Goal: Information Seeking & Learning: Learn about a topic

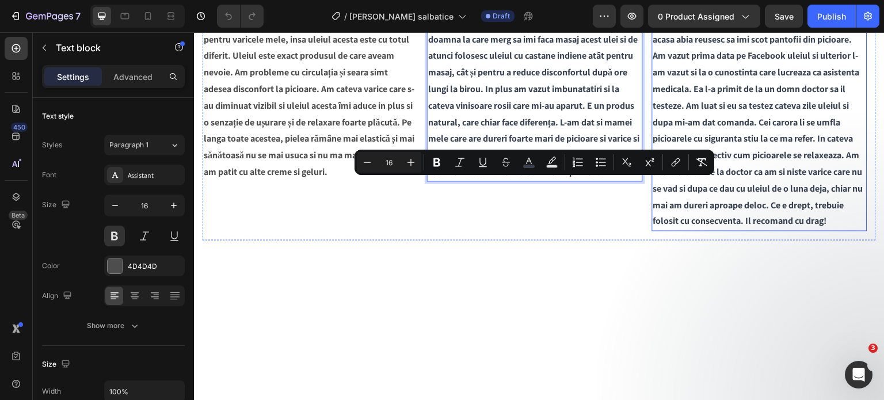
click at [713, 214] on span "Lucrez mult în picioare și aveam seara cand ajung acasa abia reusesc sa imi sco…" at bounding box center [758, 121] width 210 height 211
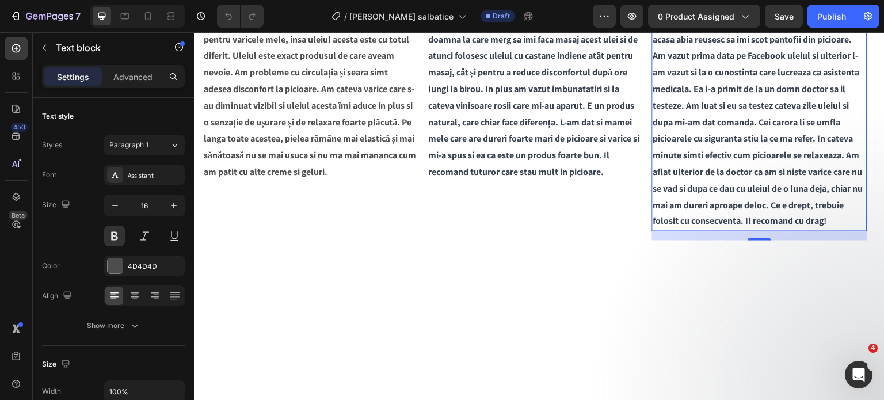
click at [713, 214] on span "Lucrez mult în picioare și aveam seara cand ajung acasa abia reusesc sa imi sco…" at bounding box center [758, 121] width 210 height 211
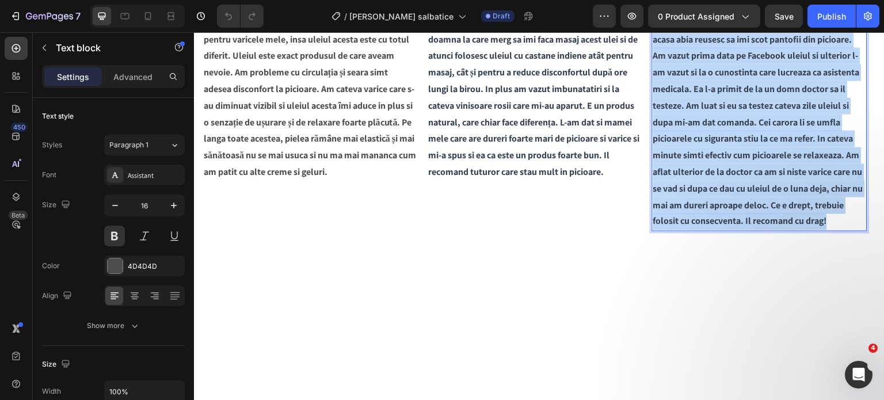
click at [713, 214] on span "Lucrez mult în picioare și aveam seara cand ajung acasa abia reusesc sa imi sco…" at bounding box center [758, 121] width 210 height 211
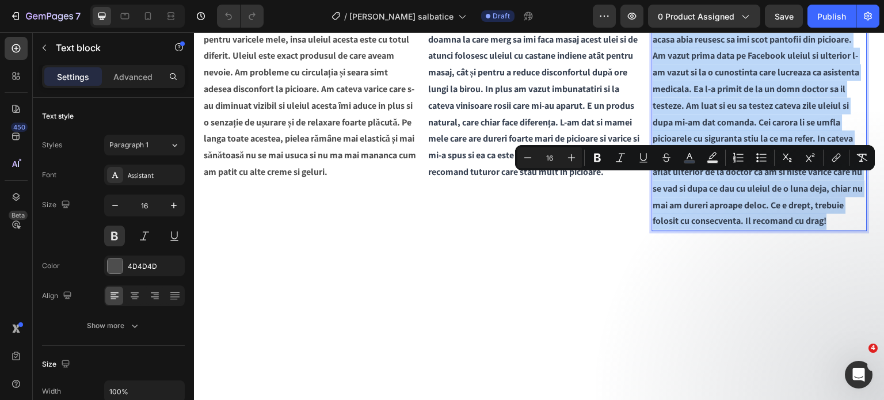
scroll to position [1610, 0]
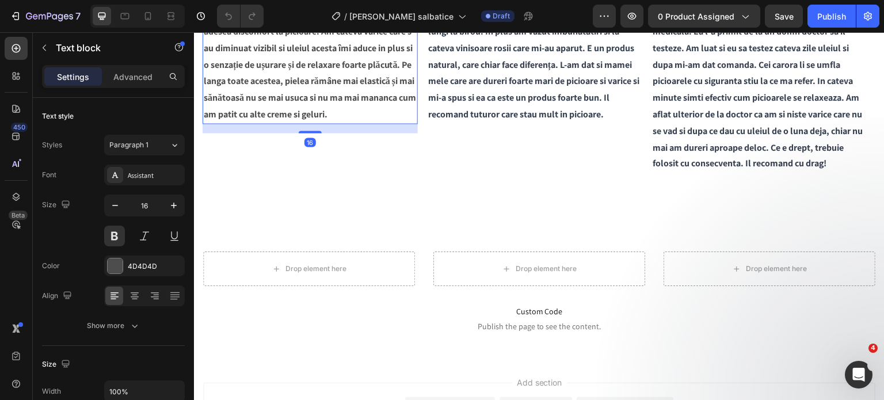
click at [315, 123] on p "Am folosit fel si fel de creme si geluri cu castane pentru varicele mele, insa …" at bounding box center [310, 40] width 213 height 166
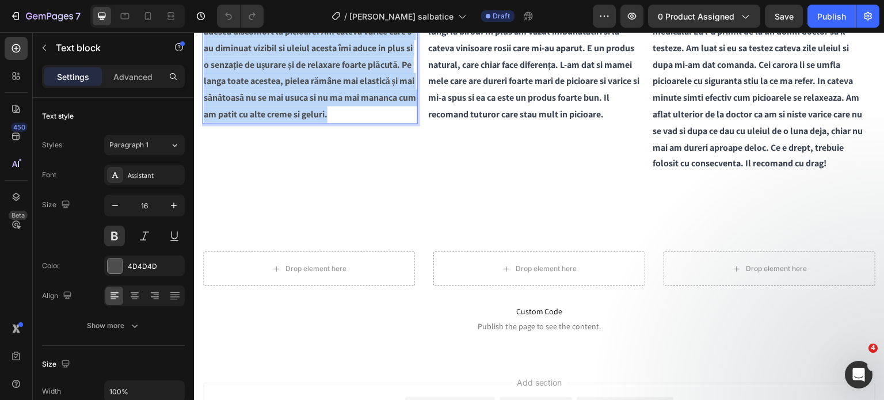
click at [315, 123] on p "Am folosit fel si fel de creme si geluri cu castane pentru varicele mele, insa …" at bounding box center [310, 40] width 213 height 166
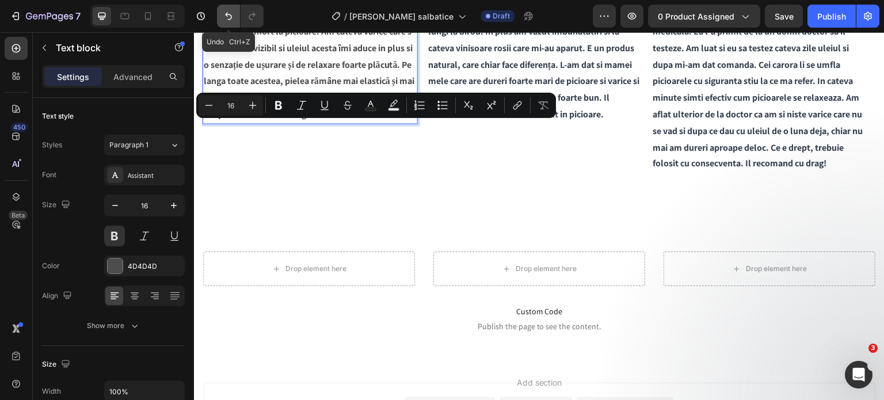
click at [225, 21] on icon "Undo/Redo" at bounding box center [229, 16] width 12 height 12
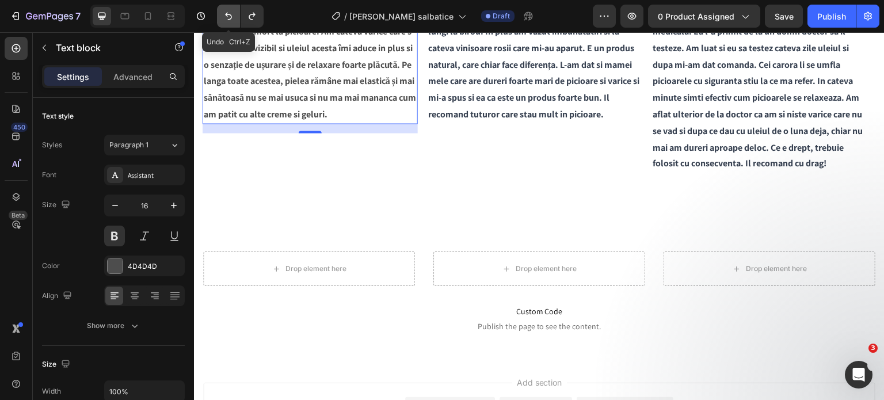
click at [225, 21] on icon "Undo/Redo" at bounding box center [229, 16] width 12 height 12
click at [249, 16] on icon "Undo/Redo" at bounding box center [252, 16] width 12 height 12
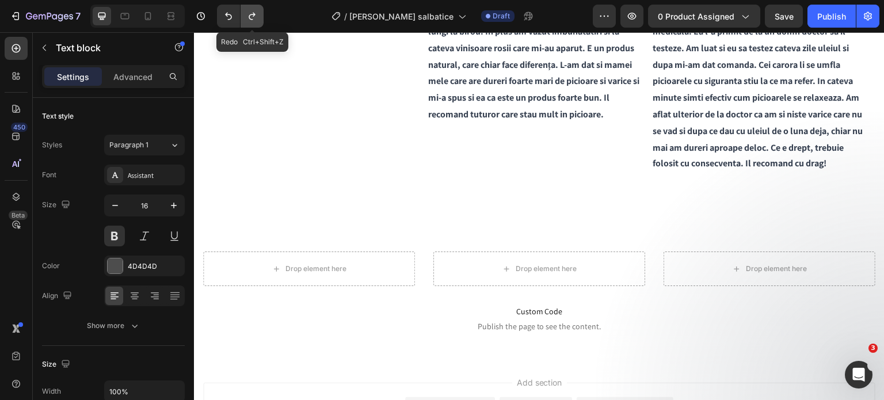
click at [249, 16] on icon "Undo/Redo" at bounding box center [252, 16] width 12 height 12
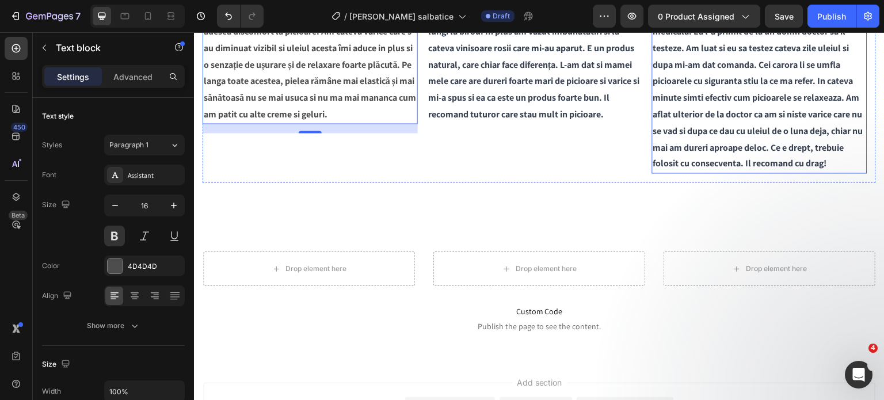
click at [667, 161] on span "Lucrez mult în picioare și aveam seara cand ajung acasa abia reusesc sa imi sco…" at bounding box center [758, 64] width 210 height 211
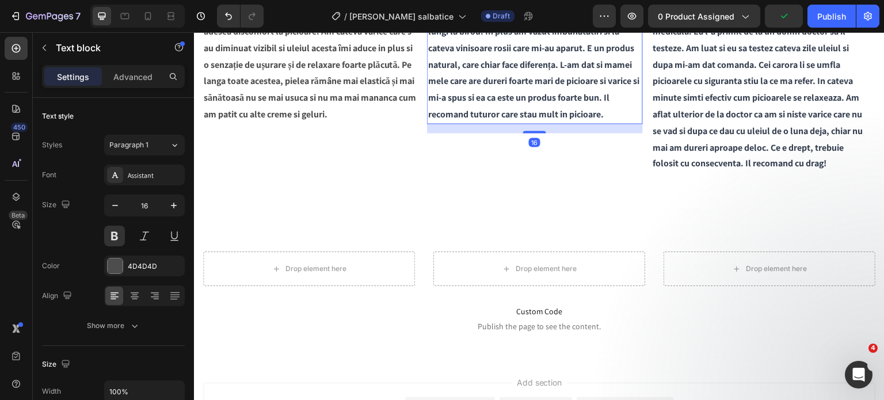
click at [575, 120] on span "Miroase plăcut și lasă pielea catifelată. Am vazut la o doamna la care merg sa …" at bounding box center [533, 39] width 211 height 161
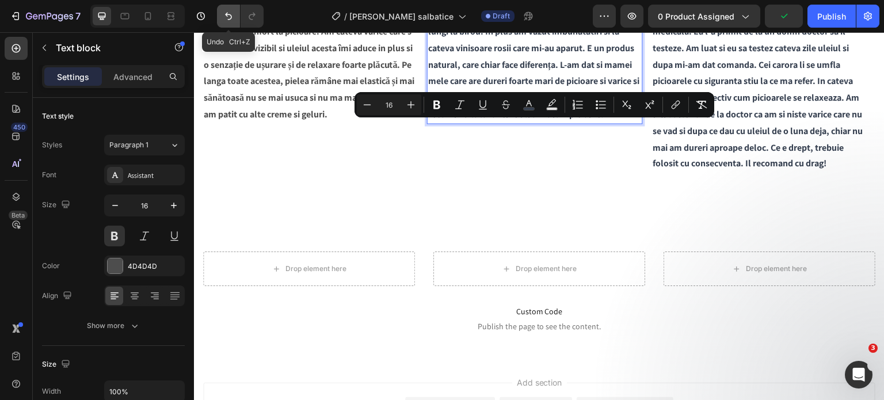
click at [229, 22] on button "Undo/Redo" at bounding box center [228, 16] width 23 height 23
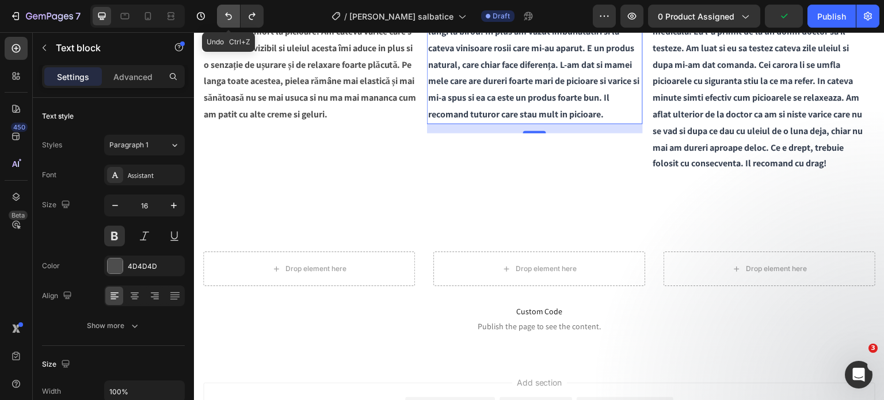
click at [229, 22] on button "Undo/Redo" at bounding box center [228, 16] width 23 height 23
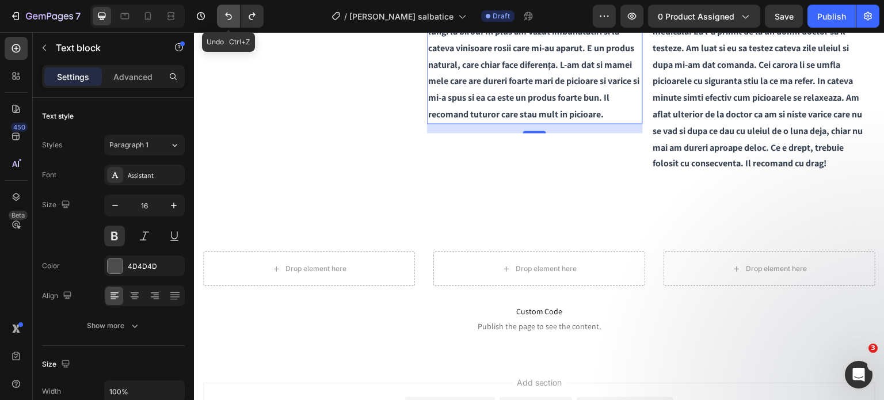
click at [229, 22] on button "Undo/Redo" at bounding box center [228, 16] width 23 height 23
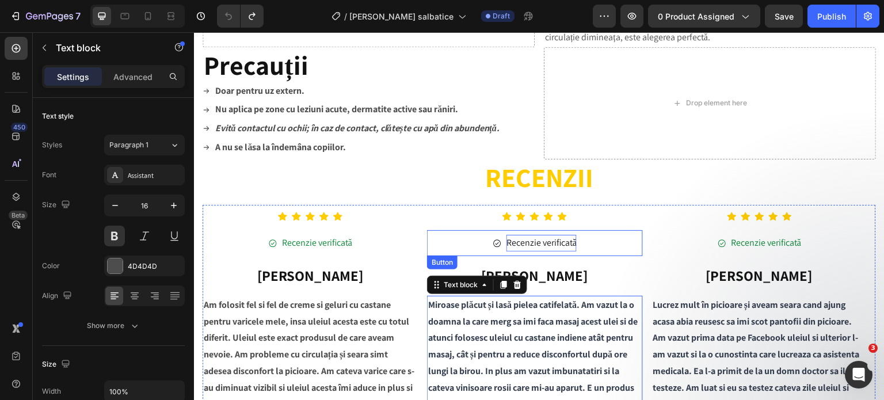
scroll to position [1264, 0]
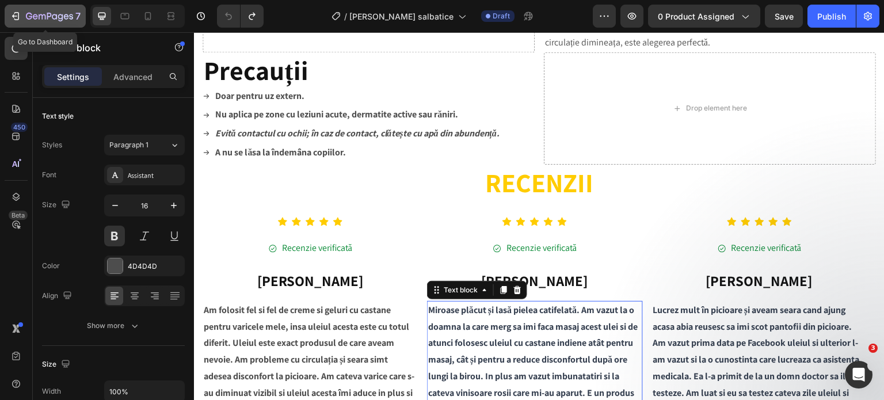
click at [59, 16] on icon "button" at bounding box center [49, 17] width 47 height 10
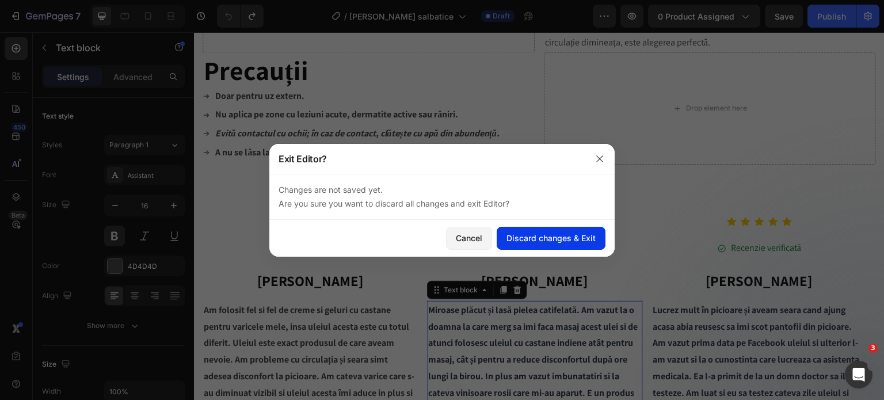
click at [537, 239] on div "Discard changes & Exit" at bounding box center [551, 238] width 89 height 12
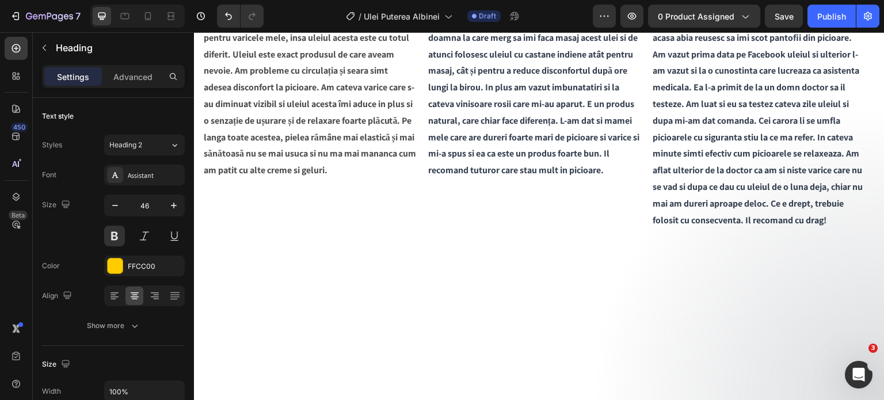
scroll to position [1554, 0]
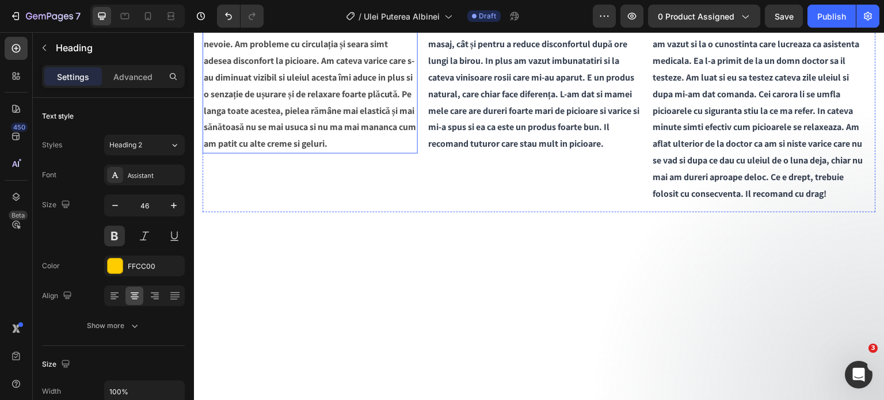
click at [353, 152] on p "Am folosit fel si fel de creme si geluri cu castane pentru varicele mele, insa …" at bounding box center [310, 69] width 213 height 166
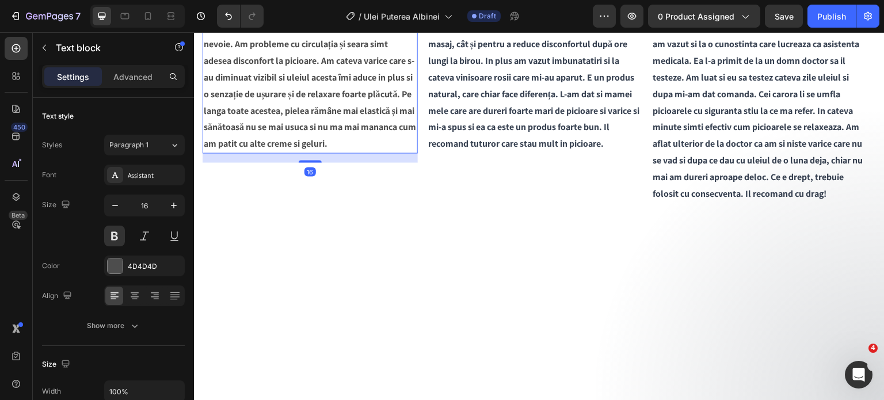
click at [353, 152] on p "Am folosit fel si fel de creme si geluri cu castane pentru varicele mele, insa …" at bounding box center [310, 69] width 213 height 166
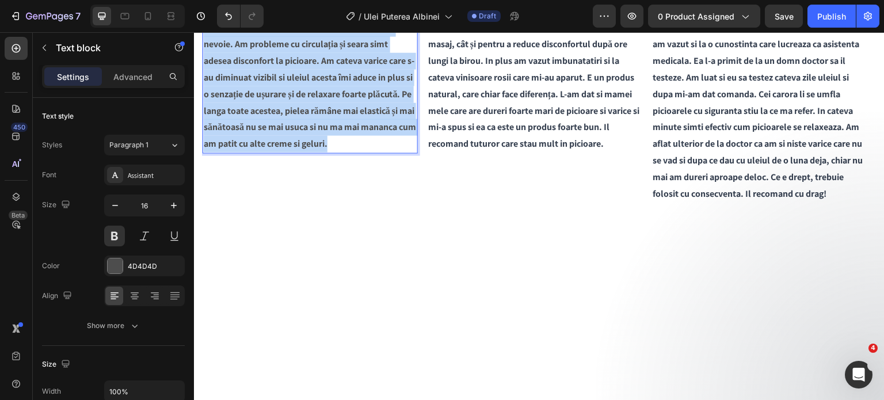
click at [353, 152] on p "Am folosit fel si fel de creme si geluri cu castane pentru varicele mele, insa …" at bounding box center [310, 69] width 213 height 166
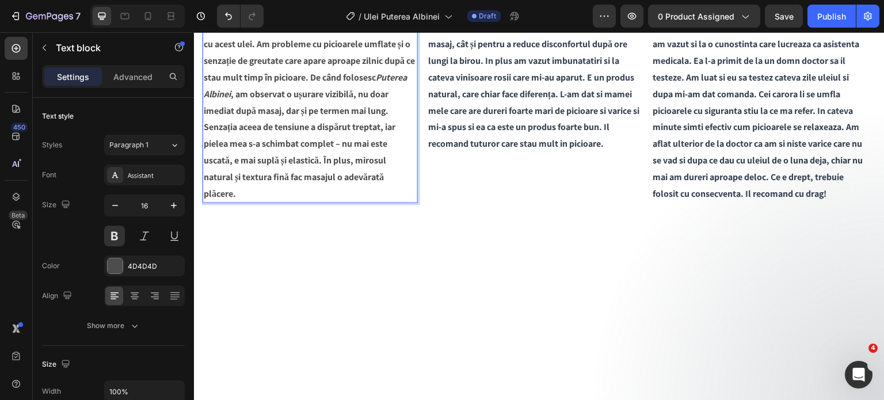
click at [265, 201] on p "Am folosit de-a lungul timpului tot felul de creme și geluri pentru circulație …" at bounding box center [310, 93] width 213 height 215
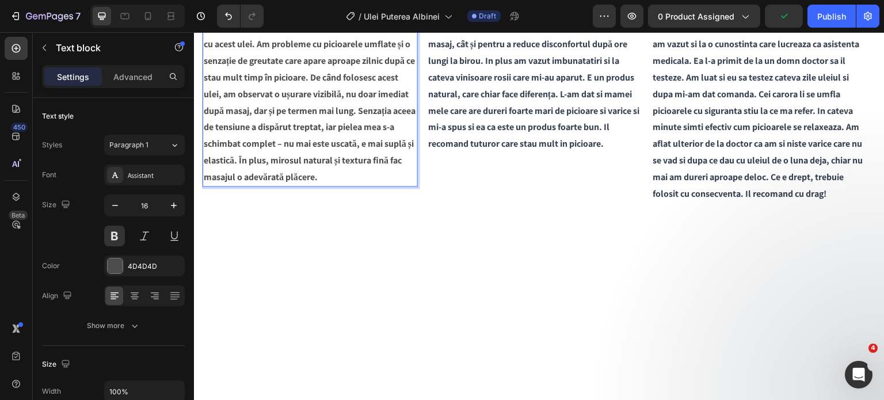
click at [296, 185] on p "Am folosit de-a lungul timpului tot felul de creme și geluri pentru circulație …" at bounding box center [310, 85] width 213 height 199
click at [406, 185] on p "Am folosit de-a lungul timpului tot felul de creme și geluri pentru circulație …" at bounding box center [310, 85] width 213 height 199
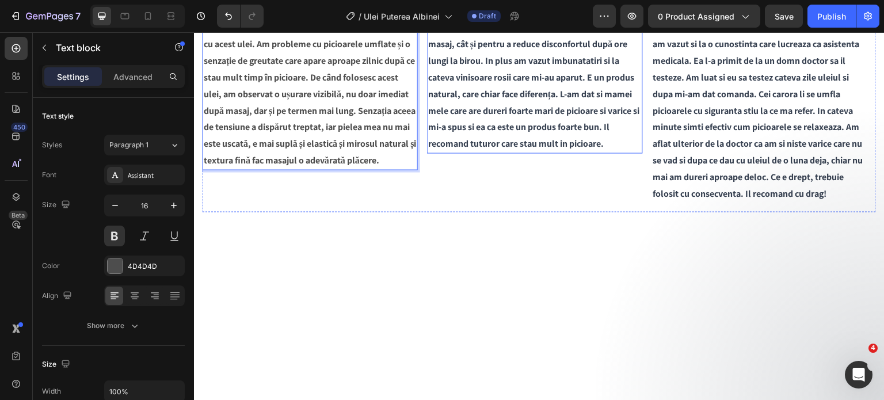
click at [512, 153] on div "Miroase plăcut și lasă pielea catifelată. Am vazut la o doamna la care merg sa …" at bounding box center [534, 69] width 215 height 168
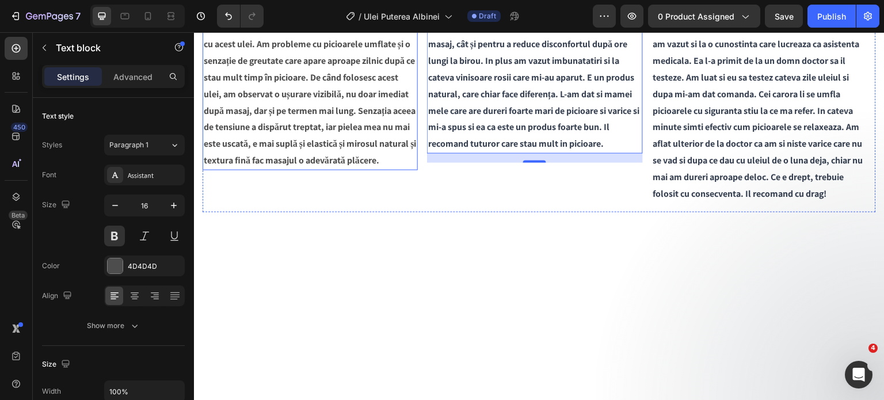
click at [313, 169] on p "Am folosit de-a lungul timpului tot felul de creme și geluri pentru circulație …" at bounding box center [310, 77] width 213 height 182
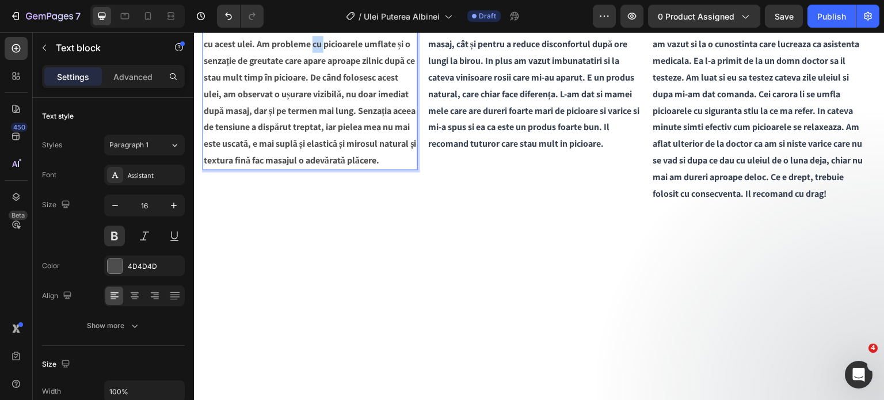
click at [313, 169] on p "Am folosit de-a lungul timpului tot felul de creme și geluri pentru circulație …" at bounding box center [310, 77] width 213 height 182
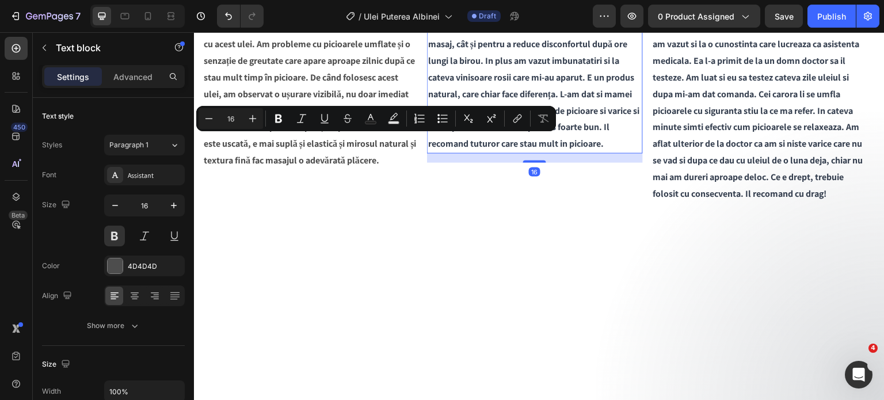
click at [552, 149] on span "Miroase plăcut și lasă pielea catifelată. Am vazut la o doamna la care merg sa …" at bounding box center [533, 68] width 211 height 161
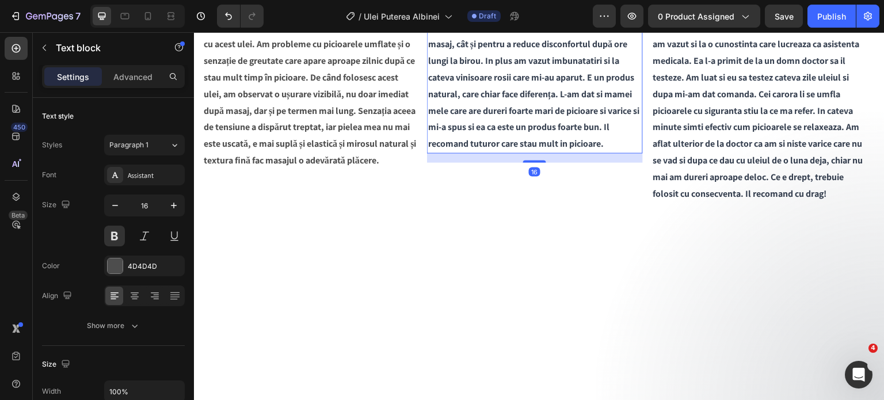
click at [552, 149] on span "Miroase plăcut și lasă pielea catifelată. Am vazut la o doamna la care merg sa …" at bounding box center [533, 68] width 211 height 161
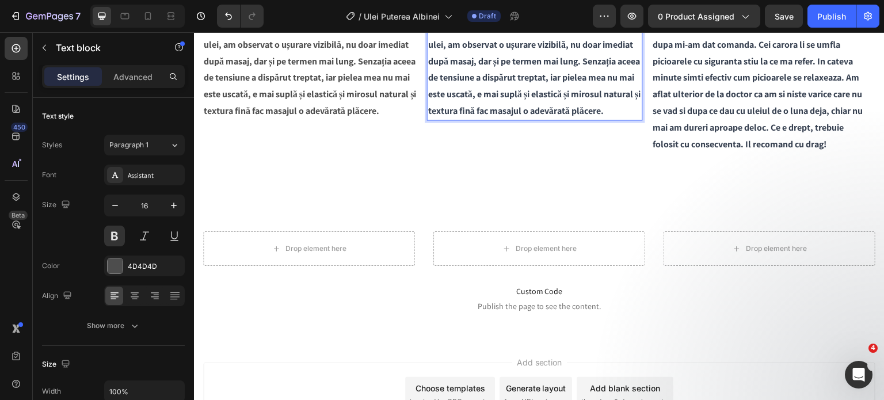
scroll to position [1612, 0]
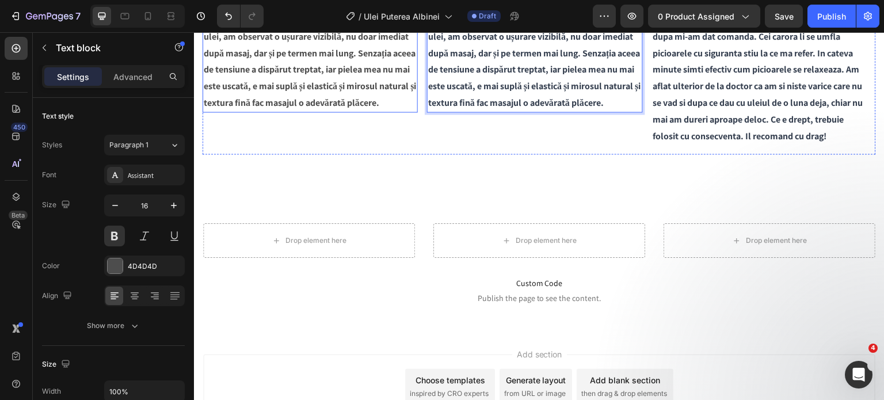
click at [317, 111] on p "Am folosit de-a lungul timpului tot felul de creme și geluri pentru circulație …" at bounding box center [310, 20] width 213 height 182
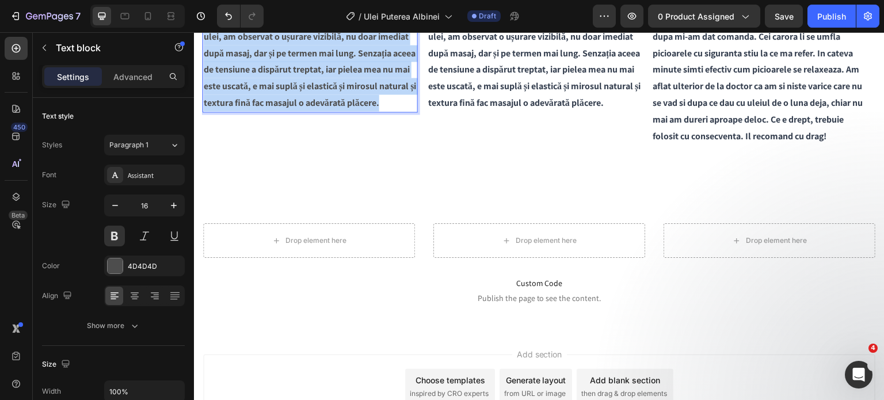
click at [317, 111] on p "Am folosit de-a lungul timpului tot felul de creme și geluri pentru circulație …" at bounding box center [310, 20] width 213 height 182
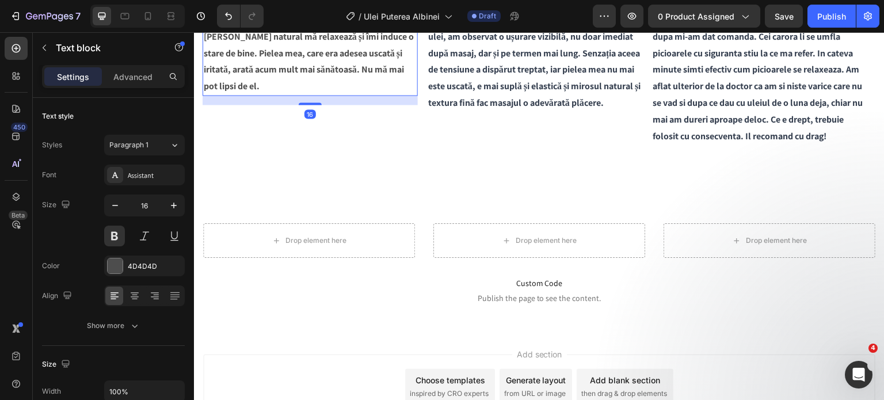
click at [370, 94] on p "Îl folosesc de aproape o lună și sunt foarte mulțumită. Lucrez la birou și petr…" at bounding box center [310, 12] width 213 height 166
click at [394, 94] on p "Îl folosesc de aproape o lună și sunt foarte mulțumită. Lucrez la birou și petr…" at bounding box center [310, 12] width 213 height 166
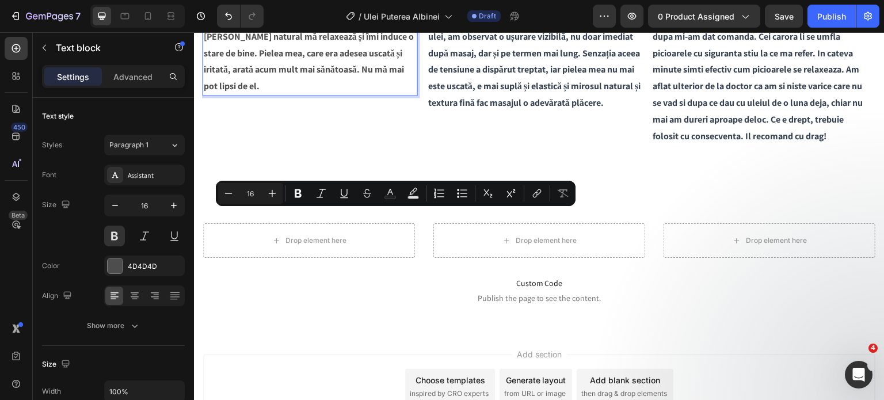
click at [408, 94] on p "Îl folosesc de aproape o lună și sunt foarte mulțumită. Lucrez la birou și petr…" at bounding box center [310, 12] width 213 height 166
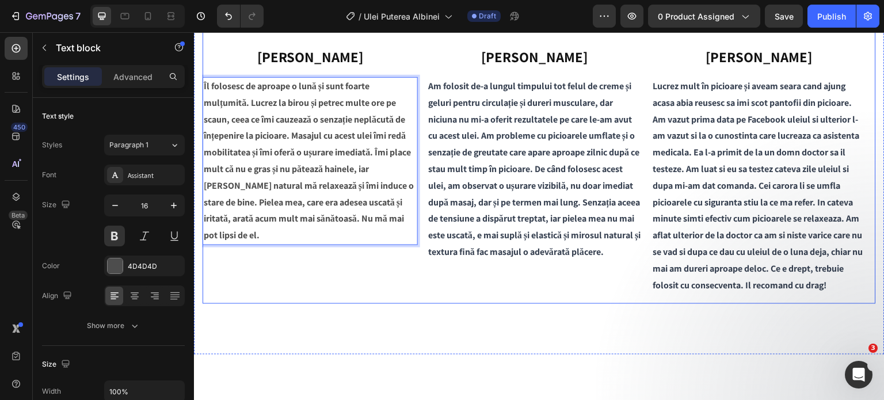
scroll to position [1452, 0]
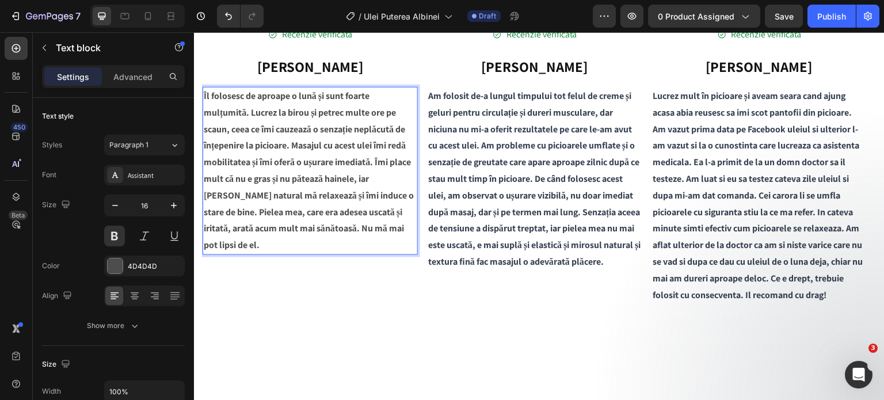
click at [309, 254] on p "Îl folosesc de aproape o lună și sunt foarte mulțumită. Lucrez la birou și petr…" at bounding box center [310, 171] width 213 height 166
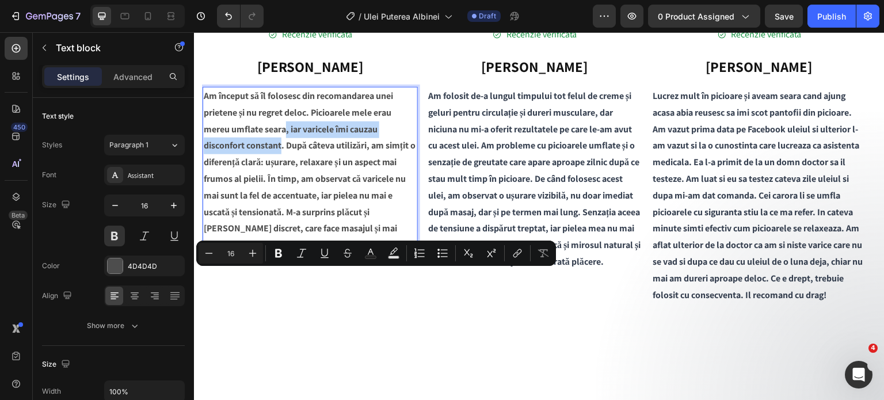
drag, startPoint x: 287, startPoint y: 277, endPoint x: 281, endPoint y: 297, distance: 21.1
click at [281, 254] on p "Am început să îl folosesc din recomandarea unei prietene și nu regret deloc. Pi…" at bounding box center [310, 171] width 213 height 166
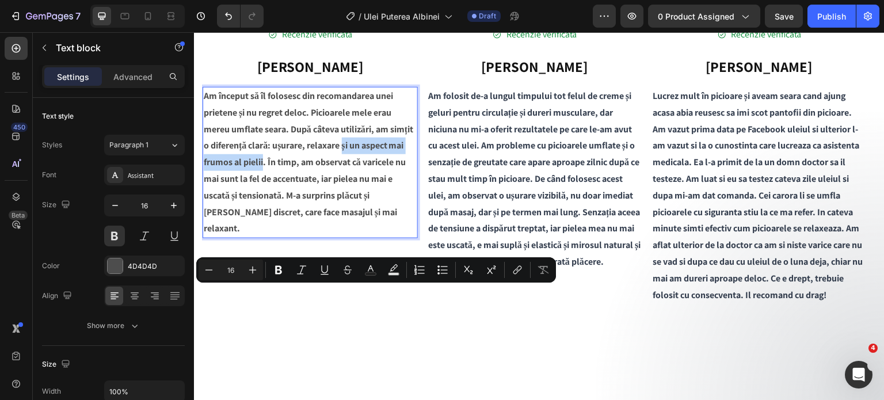
drag, startPoint x: 262, startPoint y: 309, endPoint x: 344, endPoint y: 301, distance: 81.5
click at [344, 237] on p "Am început să îl folosesc din recomandarea unei prietene și nu regret deloc. Pi…" at bounding box center [310, 162] width 213 height 149
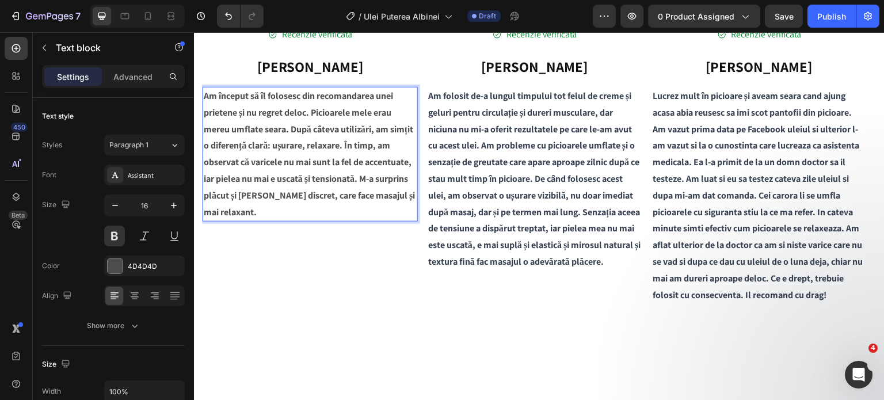
click at [273, 220] on p "Am început să îl folosesc din recomandarea unei prietene și nu regret deloc. Pi…" at bounding box center [310, 154] width 213 height 132
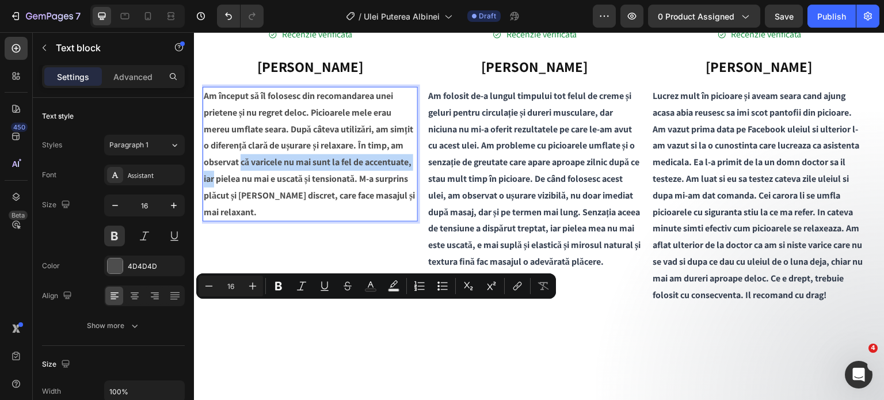
drag, startPoint x: 242, startPoint y: 313, endPoint x: 215, endPoint y: 325, distance: 29.1
click at [215, 220] on p "Am început să îl folosesc din recomandarea unei prietene și nu regret deloc. Pi…" at bounding box center [310, 154] width 213 height 132
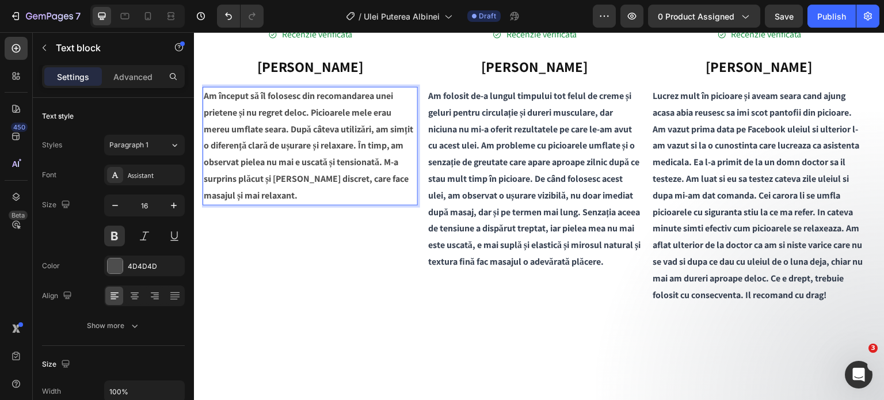
click at [286, 204] on p "Am început să îl folosesc din recomandarea unei prietene și nu regret deloc. Pi…" at bounding box center [310, 146] width 213 height 116
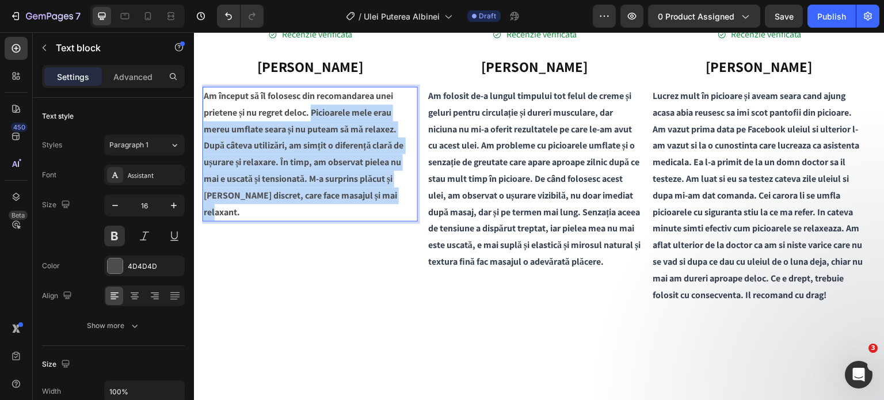
drag, startPoint x: 314, startPoint y: 258, endPoint x: 401, endPoint y: 339, distance: 118.5
click at [401, 220] on p "Am început să îl folosesc din recomandarea unei prietene și nu regret deloc. Pi…" at bounding box center [310, 154] width 213 height 132
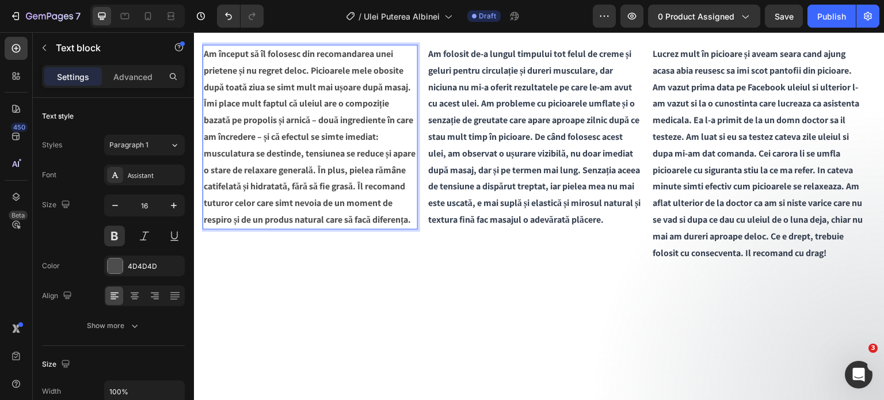
scroll to position [1496, 0]
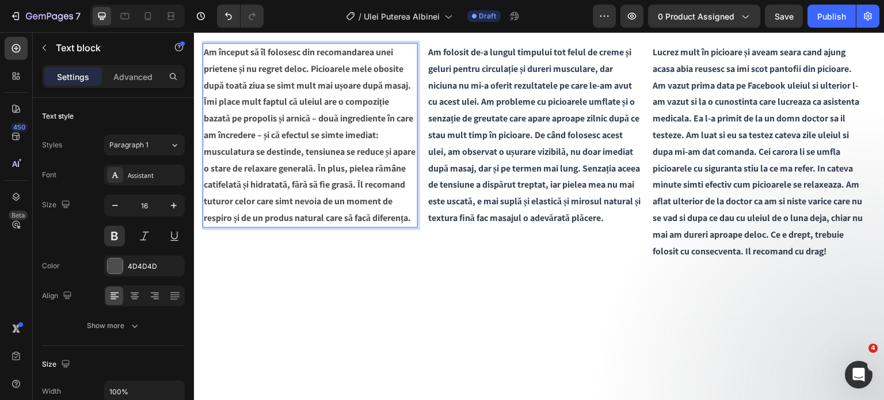
click at [374, 216] on p "Am început să îl folosesc din recomandarea unei prietene și nu regret deloc. Pi…" at bounding box center [310, 135] width 213 height 182
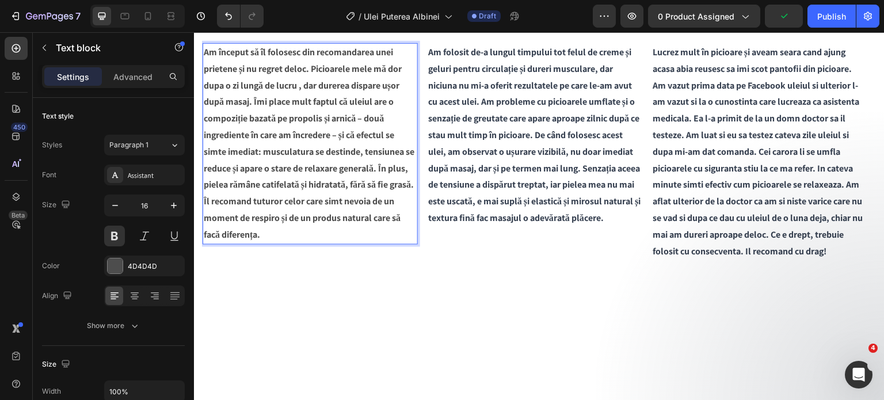
click at [367, 244] on p "Am început să îl folosesc din recomandarea unei prietene și nu regret deloc. Pi…" at bounding box center [310, 143] width 213 height 199
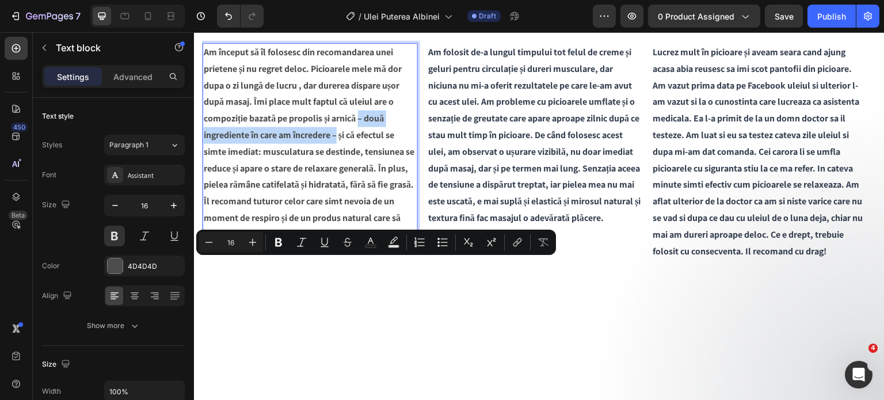
drag, startPoint x: 362, startPoint y: 267, endPoint x: 340, endPoint y: 286, distance: 28.2
click at [340, 244] on p "Am început să îl folosesc din recomandarea unei prietene și nu regret deloc. Pi…" at bounding box center [310, 143] width 213 height 199
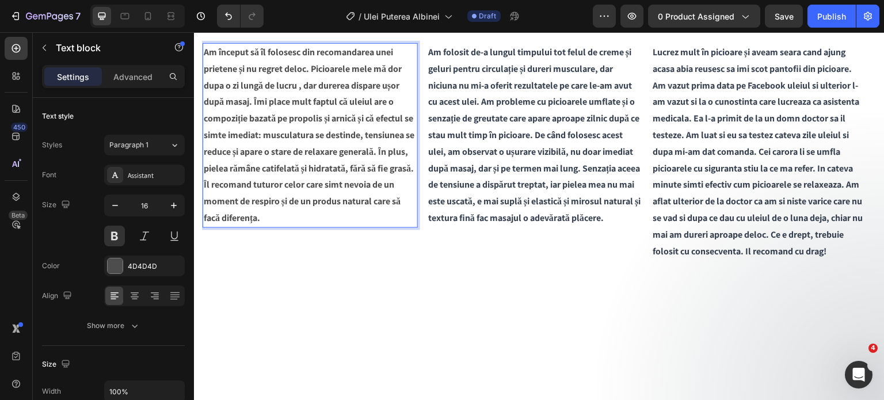
click at [272, 227] on p "Am început să îl folosesc din recomandarea unei prietene și nu regret deloc. Pi…" at bounding box center [310, 135] width 213 height 182
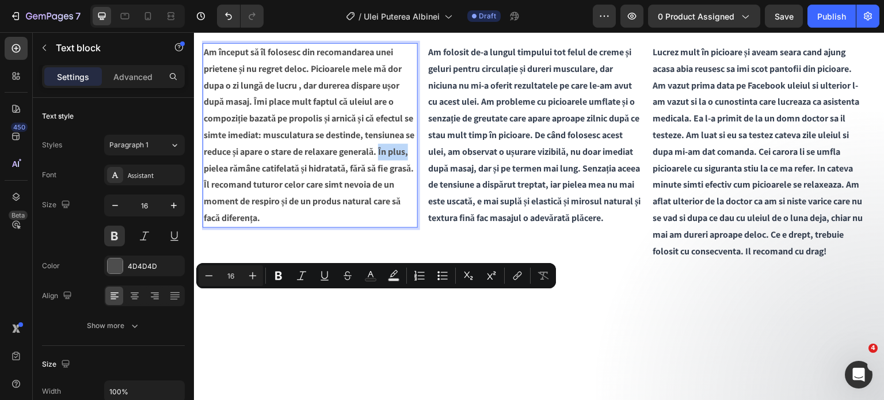
drag, startPoint x: 393, startPoint y: 300, endPoint x: 223, endPoint y: 310, distance: 169.5
click at [223, 227] on p "Am început să îl folosesc din recomandarea unei prietene și nu regret deloc. Pi…" at bounding box center [310, 135] width 213 height 182
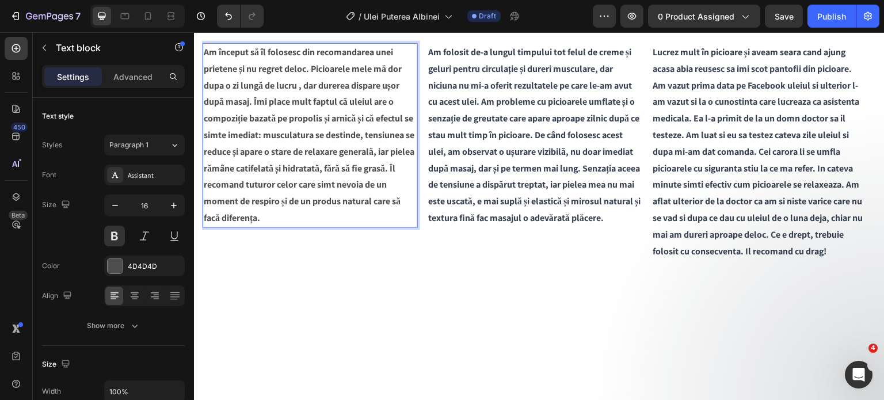
click at [269, 227] on p "Am început să îl folosesc din recomandarea unei prietene și nu regret deloc. Pi…" at bounding box center [310, 135] width 213 height 182
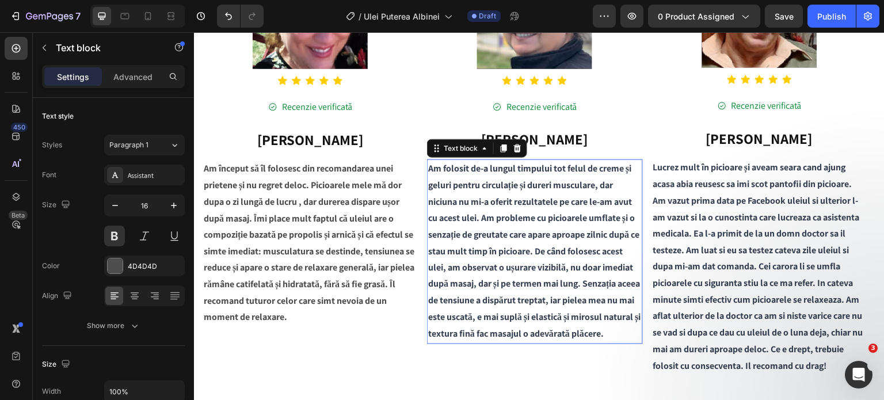
click at [430, 198] on span "Am folosit de-a lungul timpului tot felul de creme și geluri pentru circulație …" at bounding box center [534, 251] width 213 height 178
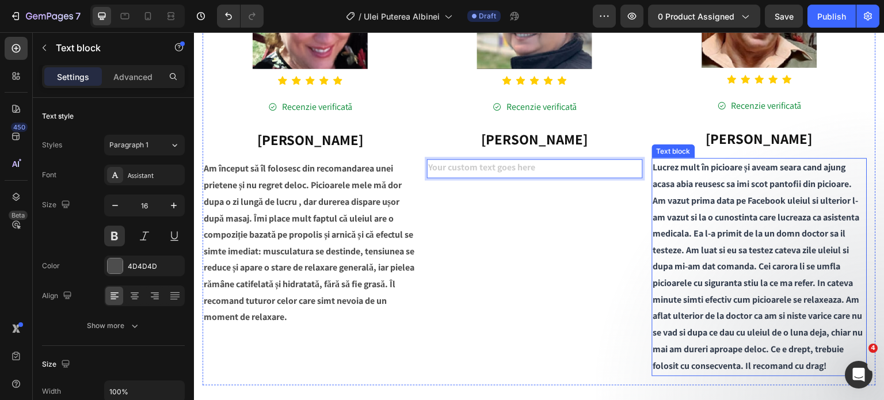
click at [697, 230] on span "Lucrez mult în picioare și aveam seara cand ajung acasa abia reusesc sa imi sco…" at bounding box center [758, 266] width 210 height 211
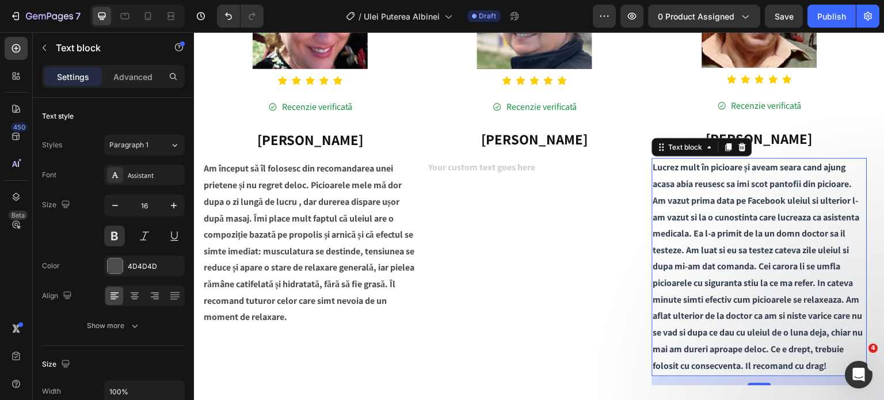
click at [697, 230] on span "Lucrez mult în picioare și aveam seara cand ajung acasa abia reusesc sa imi sco…" at bounding box center [758, 266] width 210 height 211
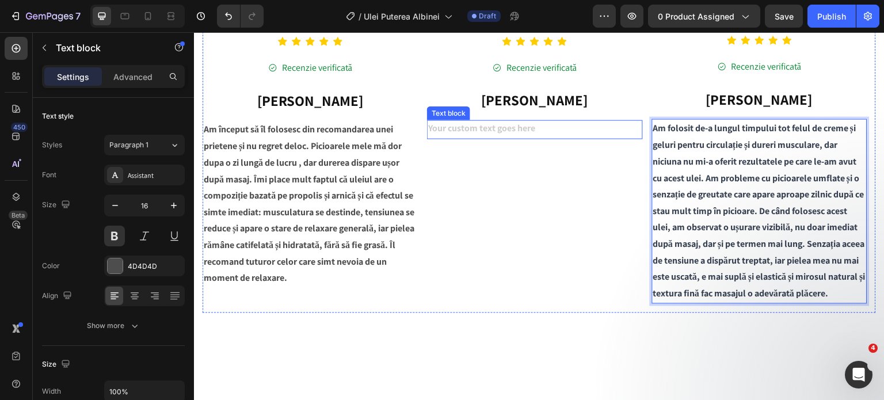
scroll to position [1551, 0]
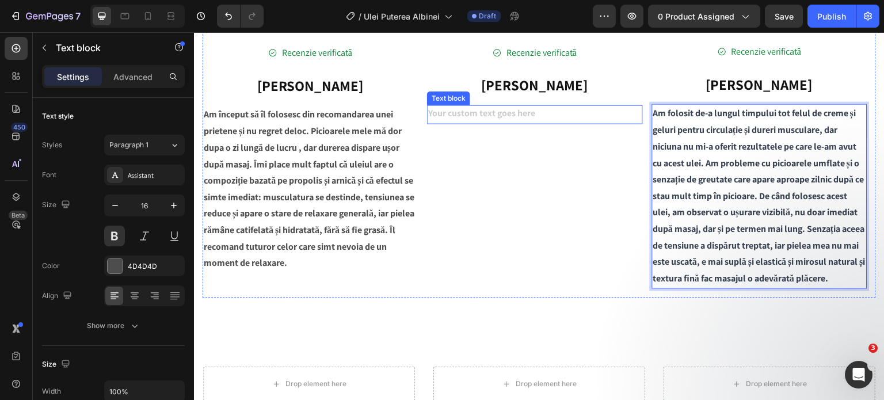
click at [472, 124] on div "Rich Text Editor. Editing area: main" at bounding box center [534, 114] width 215 height 19
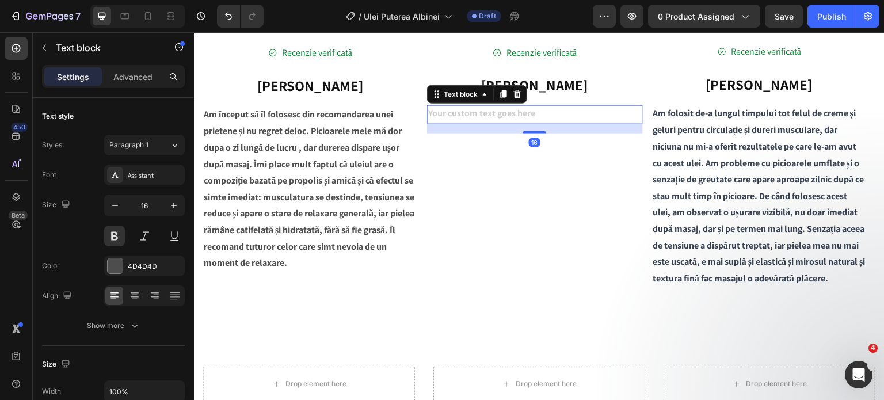
click at [472, 124] on div "Rich Text Editor. Editing area: main" at bounding box center [534, 114] width 215 height 19
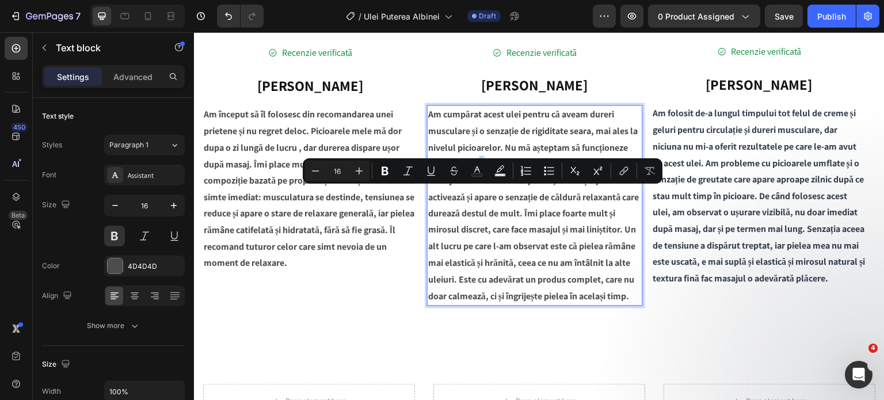
click at [484, 195] on p "Am cumpărat acest ulei pentru că aveam dureri musculare și o senzație de rigidi…" at bounding box center [534, 205] width 213 height 199
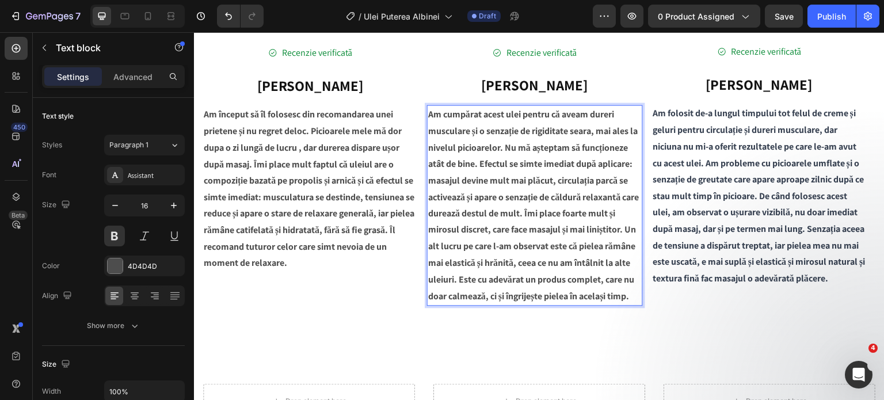
click at [511, 194] on p "Am cumpărat acest ulei pentru că aveam dureri musculare și o senzație de rigidi…" at bounding box center [534, 205] width 213 height 199
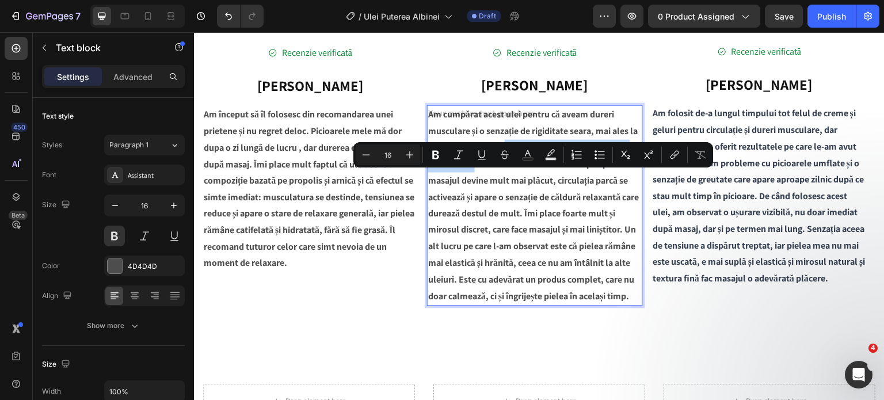
drag, startPoint x: 515, startPoint y: 178, endPoint x: 475, endPoint y: 193, distance: 42.7
click at [475, 193] on p "Am cumpărat acest ulei pentru că aveam dureri musculare și o senzație de rigidi…" at bounding box center [534, 205] width 213 height 199
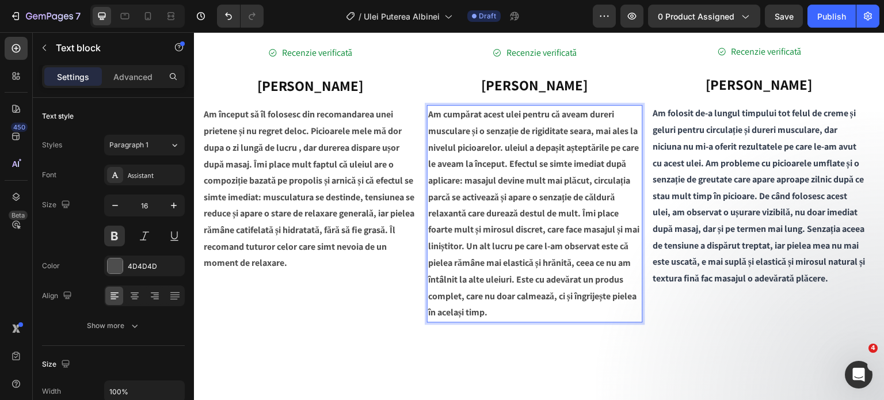
click at [519, 179] on p "Am cumpărat acest ulei pentru că aveam dureri musculare și o senzație de rigidi…" at bounding box center [534, 213] width 213 height 215
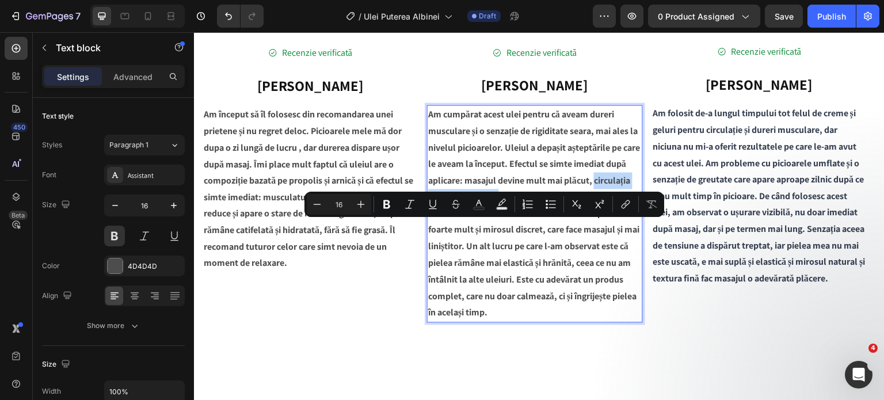
drag, startPoint x: 429, startPoint y: 227, endPoint x: 539, endPoint y: 230, distance: 110.6
click at [539, 230] on p "Am cumpărat acest ulei pentru că aveam dureri musculare și o senzație de rigidi…" at bounding box center [534, 213] width 213 height 215
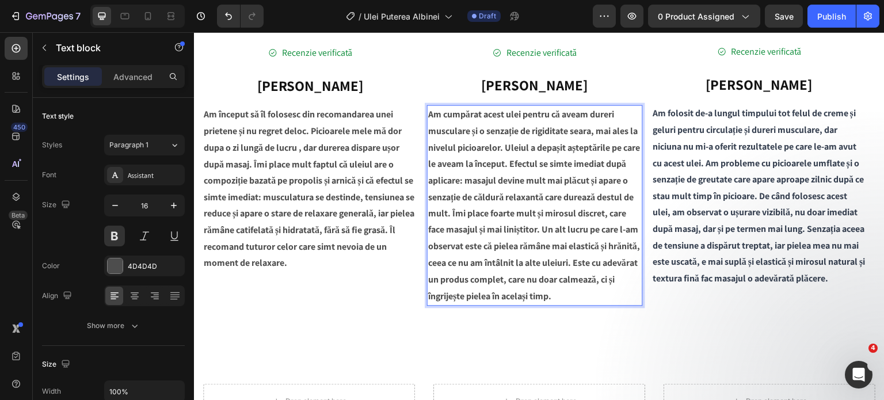
click at [484, 210] on p "Am cumpărat acest ulei pentru că aveam dureri musculare și o senzație de rigidi…" at bounding box center [534, 205] width 213 height 199
click at [486, 214] on p "Am cumpărat acest ulei pentru că aveam dureri musculare și o senzație de rigidi…" at bounding box center [534, 205] width 213 height 199
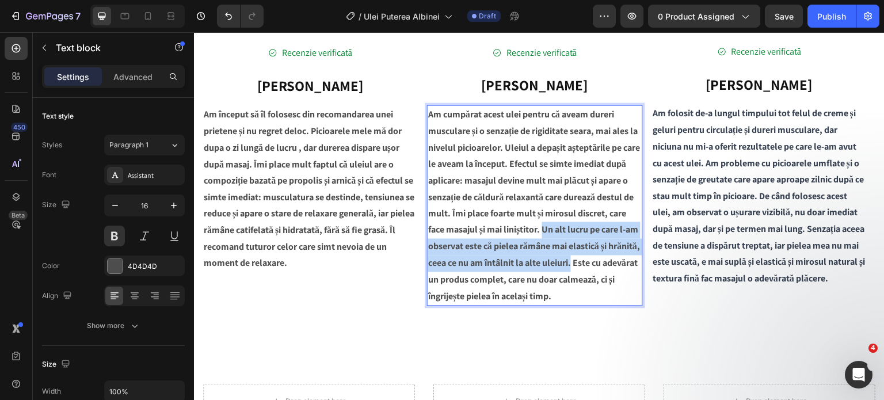
drag, startPoint x: 597, startPoint y: 260, endPoint x: 456, endPoint y: 310, distance: 149.1
click at [456, 305] on p "Am cumpărat acest ulei pentru că aveam dureri musculare și o senzație de rigidi…" at bounding box center [534, 205] width 213 height 199
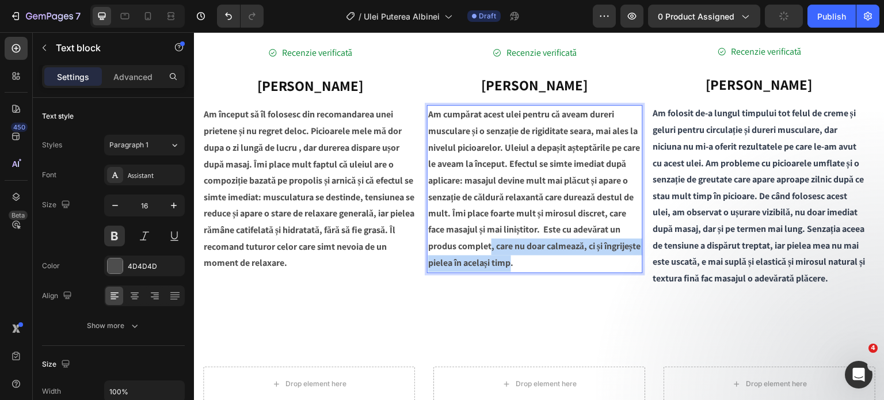
drag, startPoint x: 542, startPoint y: 280, endPoint x: 565, endPoint y: 290, distance: 25.8
click at [565, 272] on p "Am cumpărat acest ulei pentru că aveam dureri musculare și o senzație de rigidi…" at bounding box center [534, 189] width 213 height 166
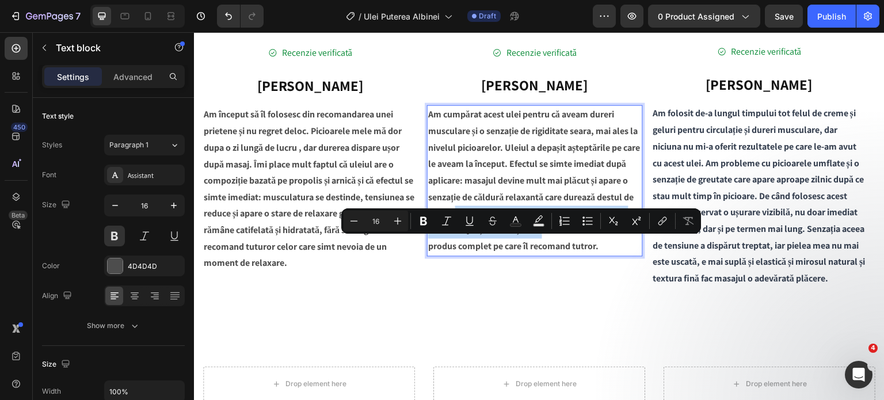
drag, startPoint x: 492, startPoint y: 244, endPoint x: 595, endPoint y: 265, distance: 104.5
click at [595, 255] on p "Am cumpărat acest ulei pentru că aveam dureri musculare și o senzație de rigidi…" at bounding box center [534, 180] width 213 height 149
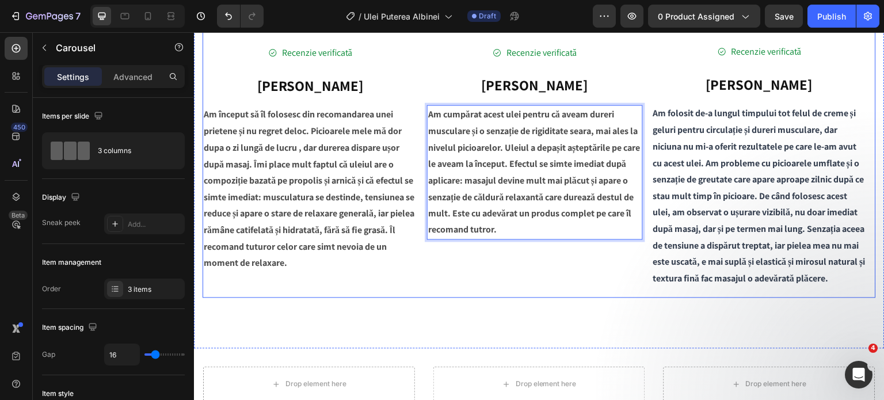
click at [578, 298] on div "Image Icon Icon Icon Icon Icon Icon List Hoz Recenzie verificată Button [PERSON…" at bounding box center [534, 98] width 215 height 400
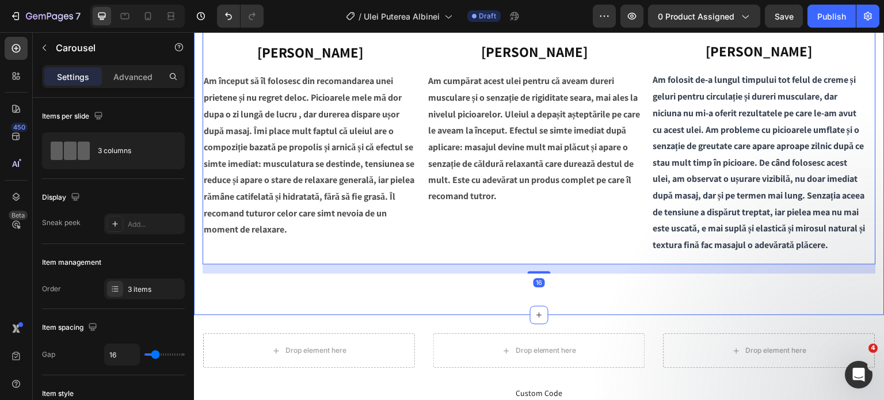
scroll to position [1608, 0]
